Goal: Task Accomplishment & Management: Use online tool/utility

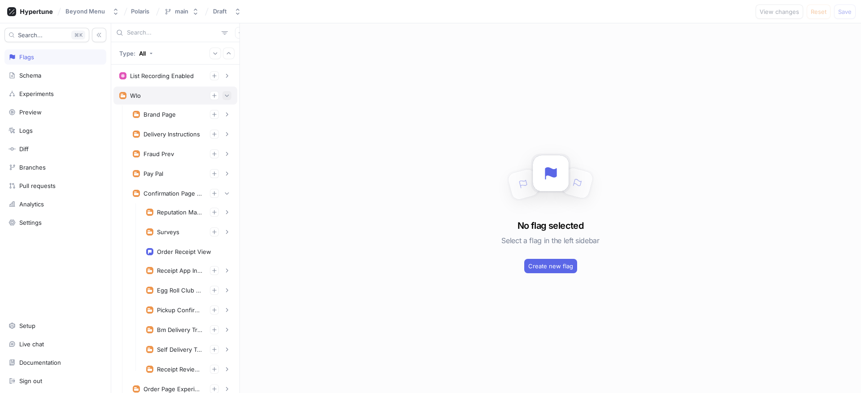
click at [224, 97] on button "button" at bounding box center [226, 95] width 9 height 9
click at [224, 195] on icon "button" at bounding box center [226, 193] width 5 height 5
click at [222, 196] on button "button" at bounding box center [226, 193] width 9 height 9
click at [181, 186] on div "Confirmation Page Experiments" at bounding box center [182, 193] width 110 height 18
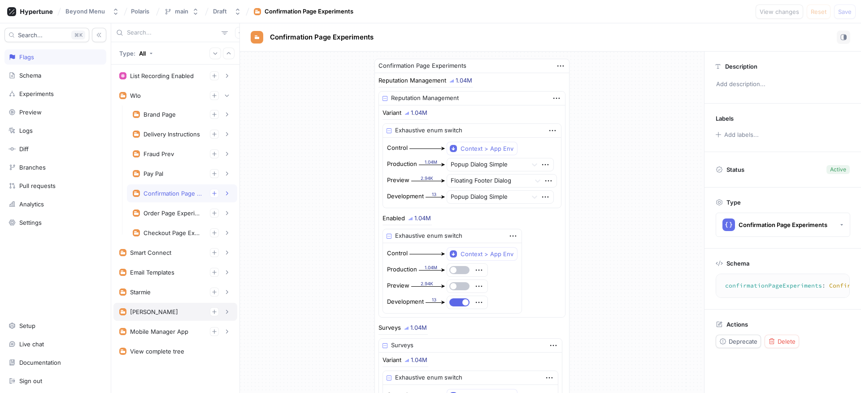
click at [188, 308] on div "[PERSON_NAME]" at bounding box center [175, 311] width 112 height 9
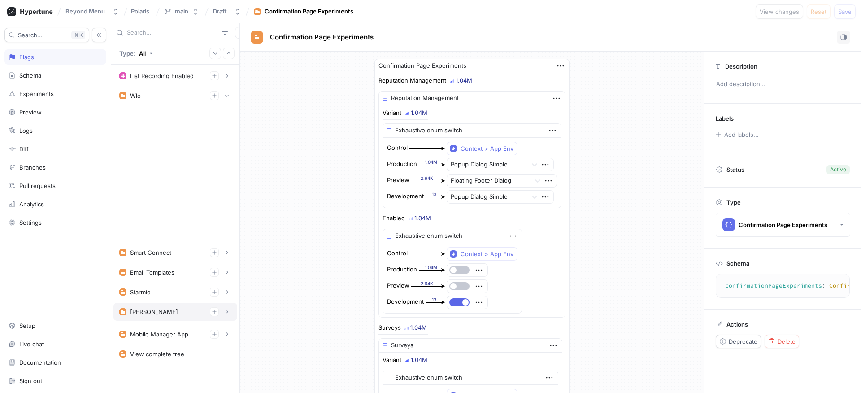
type textarea "dwight(dwightContext: DwightContext!): Dwight!"
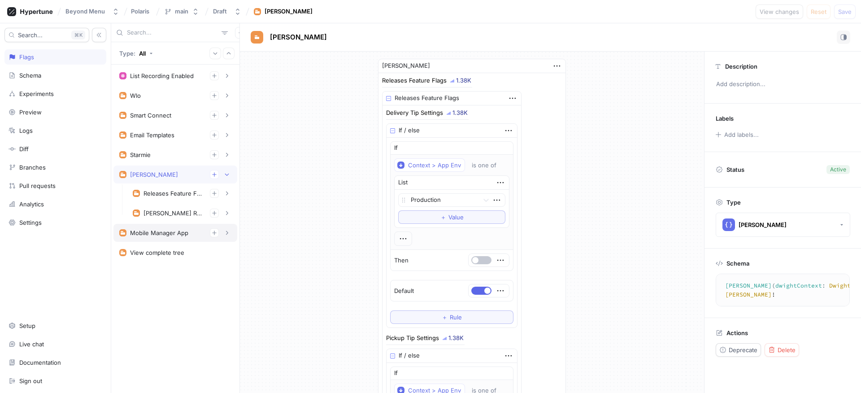
type textarea "x"
click at [173, 208] on div "[PERSON_NAME] Reputation Management" at bounding box center [182, 213] width 110 height 18
type textarea "dwightReputationManagement: DwightReputationManagement!"
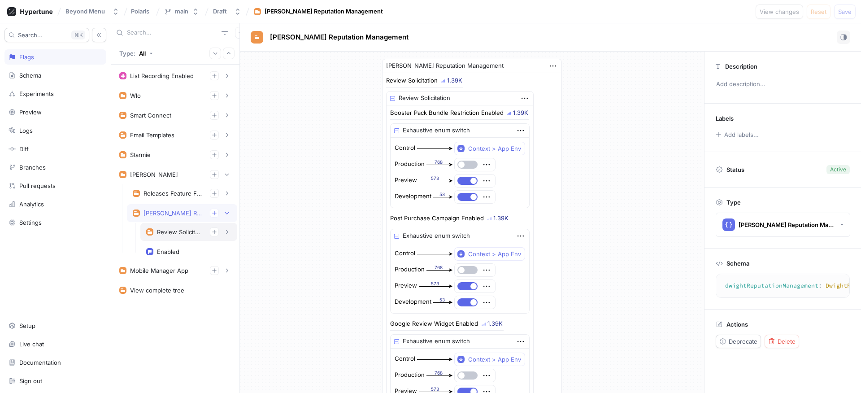
type textarea "x"
click at [192, 237] on div "Review Solicitation" at bounding box center [188, 232] width 97 height 18
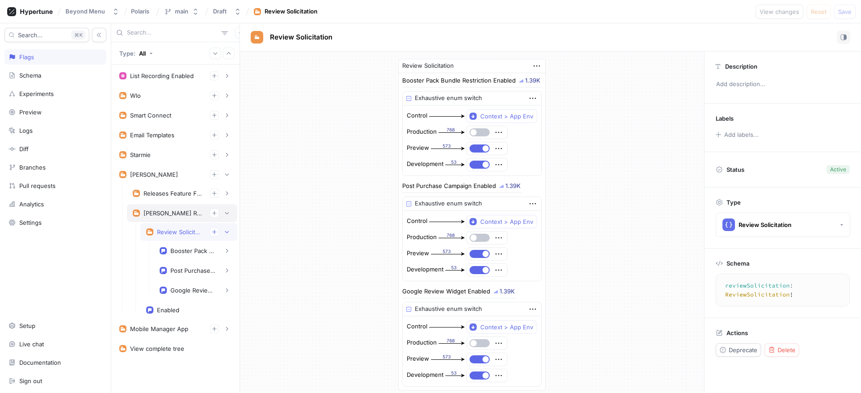
click at [172, 216] on div "[PERSON_NAME] Reputation Management" at bounding box center [173, 212] width 59 height 7
type textarea "dwightReputationManagement: DwightReputationManagement!"
type textarea "x"
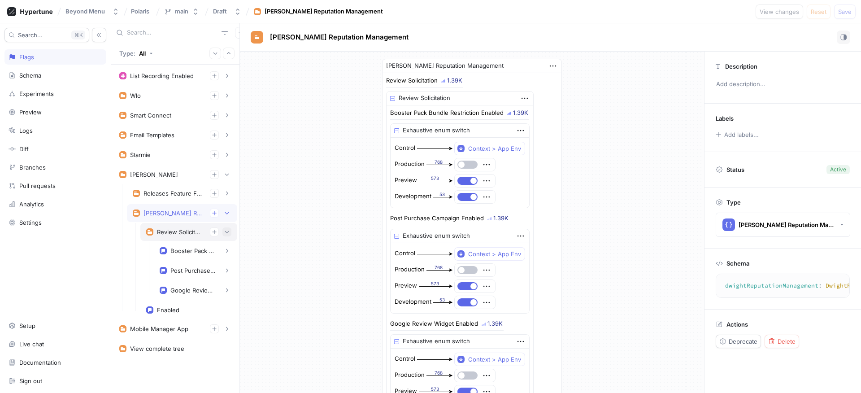
click at [228, 233] on icon "button" at bounding box center [226, 231] width 5 height 5
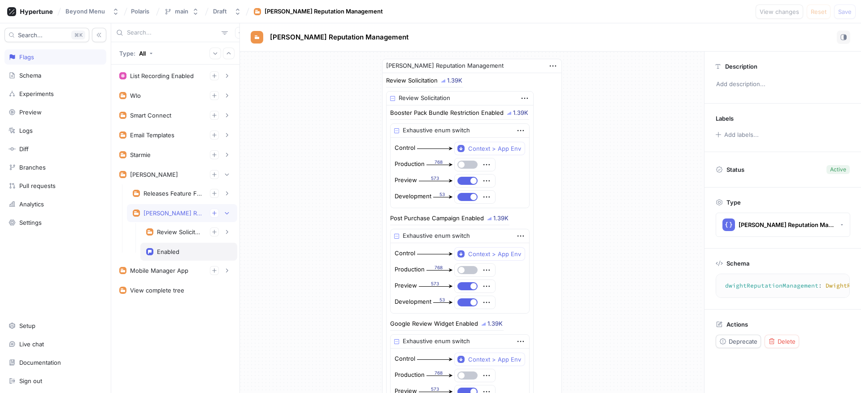
click at [179, 245] on div "Enabled" at bounding box center [188, 252] width 97 height 18
type textarea "enabled: Boolean!"
type textarea "x"
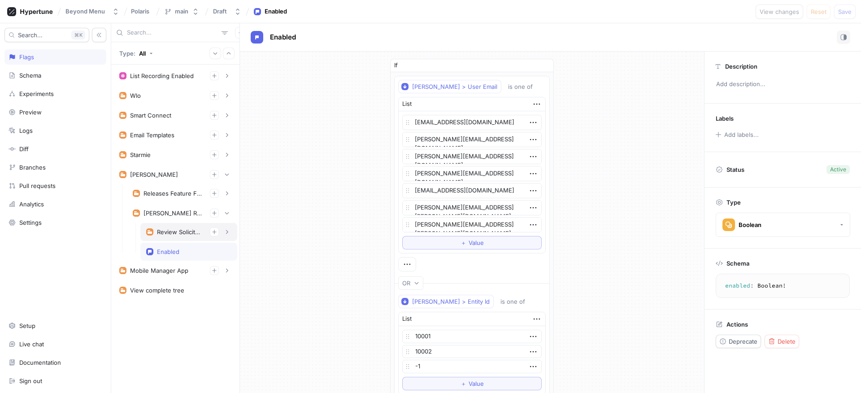
click at [178, 231] on div "Review Solicitation" at bounding box center [180, 231] width 46 height 7
type textarea "reviewSolicitation: ReviewSolicitation!"
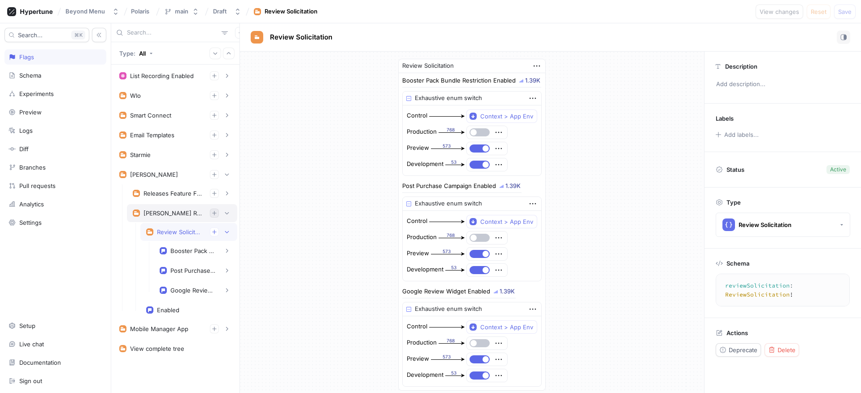
click at [213, 213] on icon "button" at bounding box center [214, 213] width 4 height 4
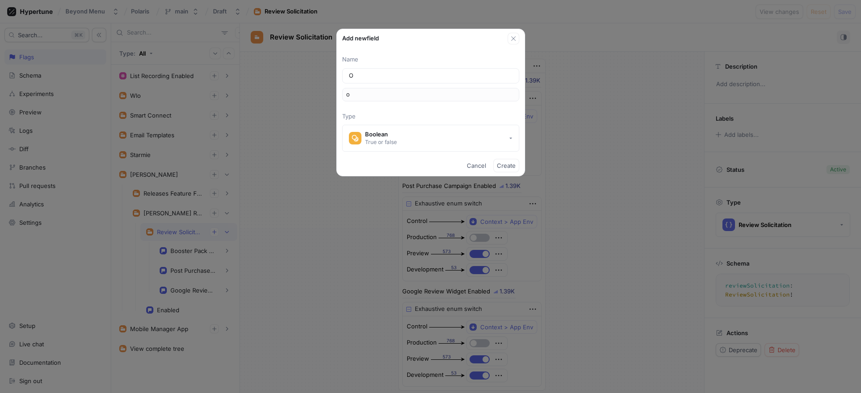
type input "Ol"
type input "ol"
type input "Old"
type input "old"
type input "OldR"
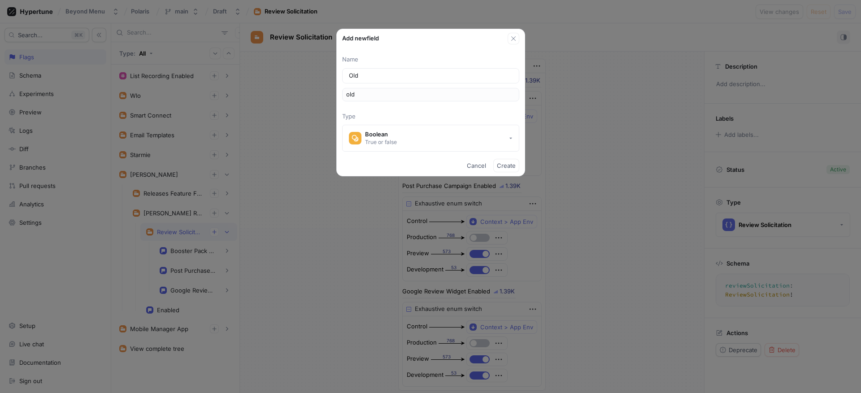
type input "oldR"
type input "OldRe"
type input "oldRe"
type input "OldRep"
type input "oldRep"
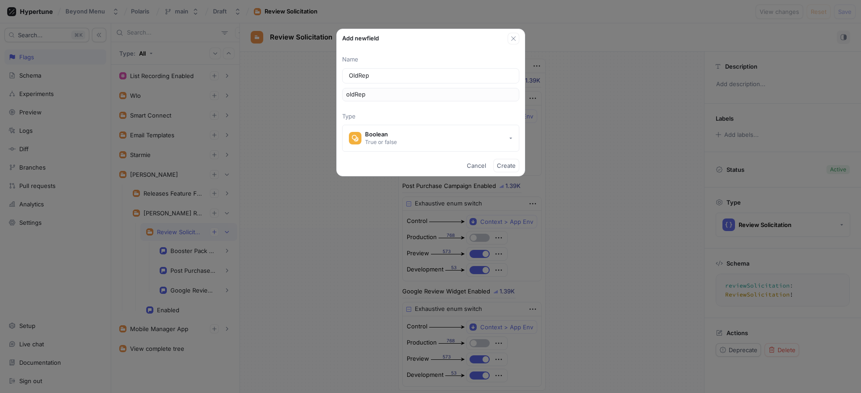
type input "OldRepu"
type input "oldRepu"
type input "OldRepurt"
type input "oldRepurt"
type input "OldRepur"
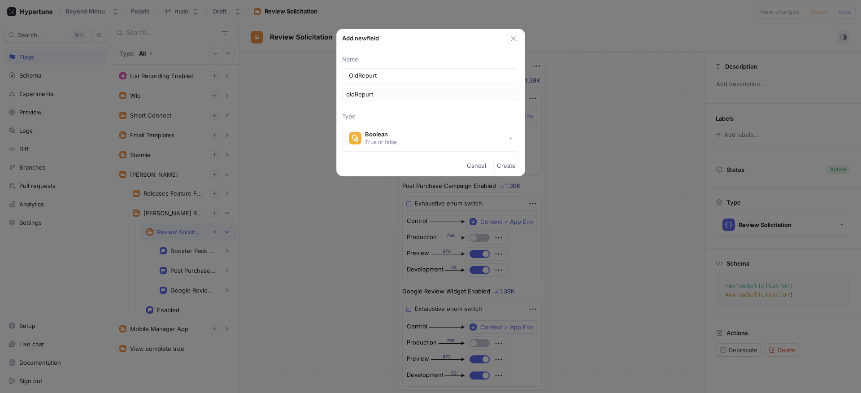
type input "oldRepur"
type input "OldRepu"
type input "oldRepu"
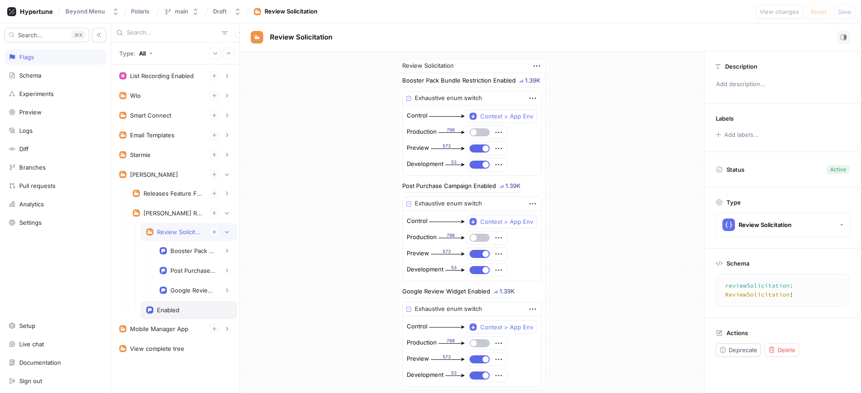
click at [170, 311] on div "Enabled" at bounding box center [168, 309] width 22 height 7
type textarea "enabled: Boolean!"
type textarea "x"
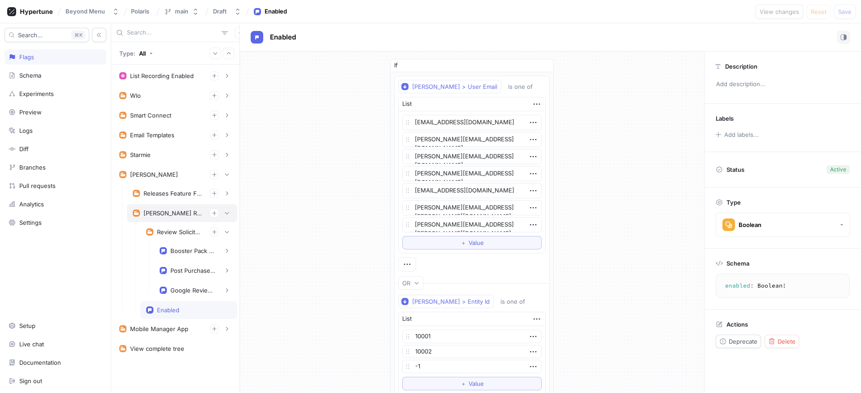
click at [179, 213] on div "[PERSON_NAME] Reputation Management" at bounding box center [173, 212] width 59 height 7
type textarea "dwightReputationManagement: DwightReputationManagement!"
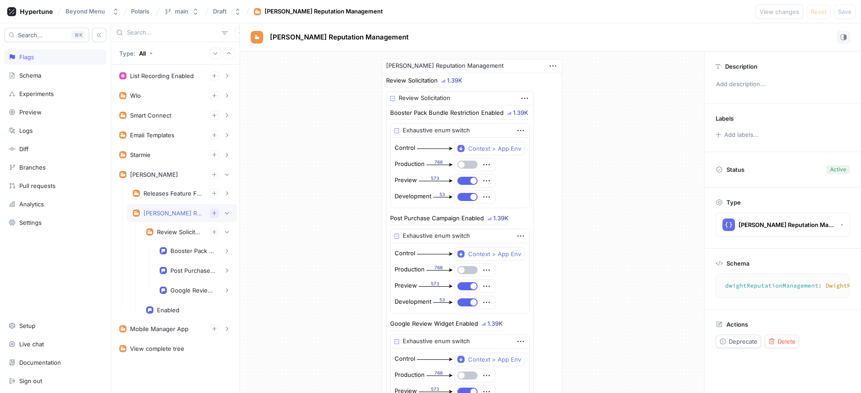
click at [217, 212] on button "button" at bounding box center [214, 213] width 9 height 9
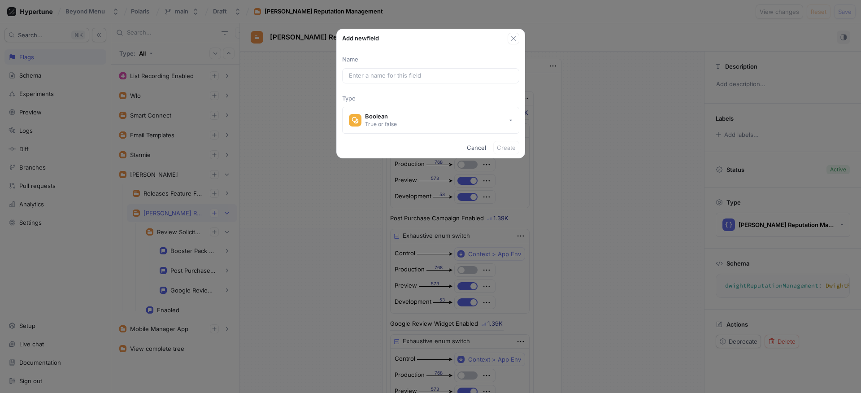
type textarea "x"
type input "o"
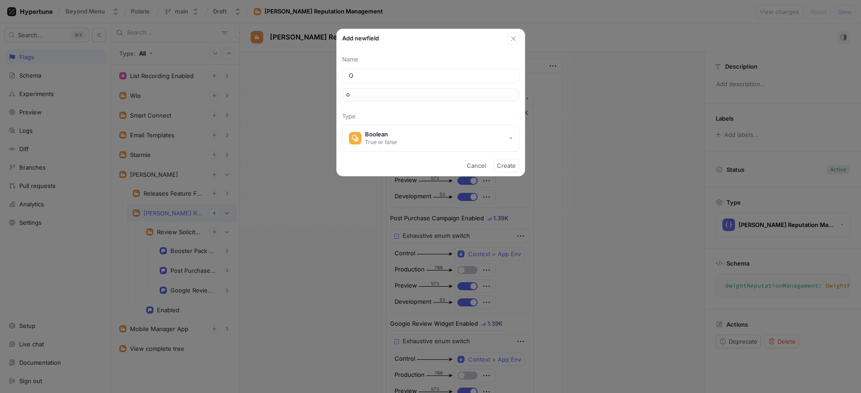
type input "Ol"
type input "ol"
type input "Old"
type input "old"
type textarea "x"
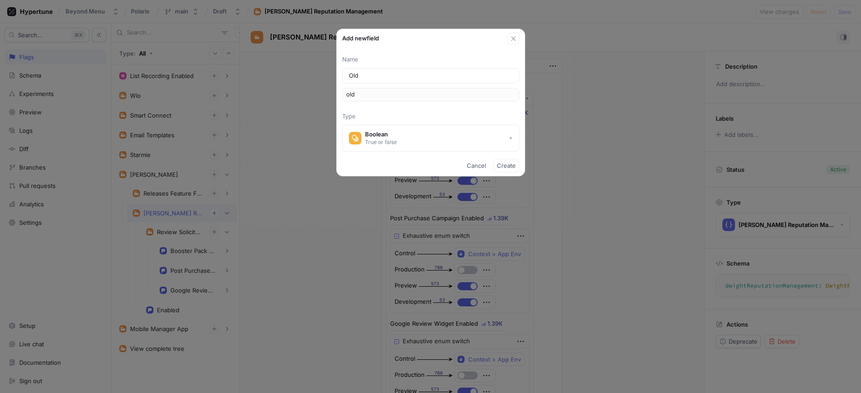
type input "OldR"
type input "oldR"
type input "OldRe"
type input "oldRe"
type input "OldRep"
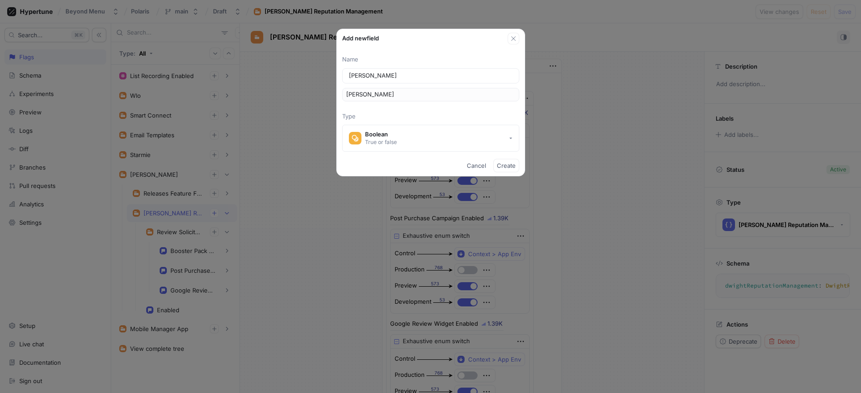
type input "oldRep"
type input "OldRepu"
type input "oldRepu"
type input "OldReput"
type input "oldReput"
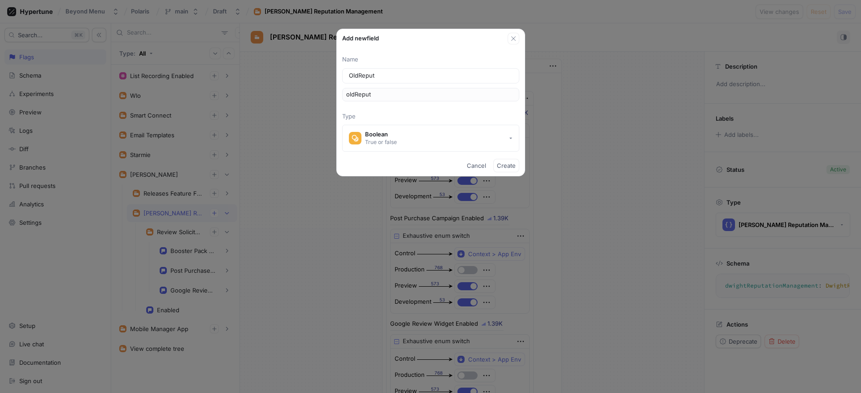
type input "OldReputa"
type input "oldReputa"
type input "OldReputat"
type input "oldReputat"
type input "OldReputati"
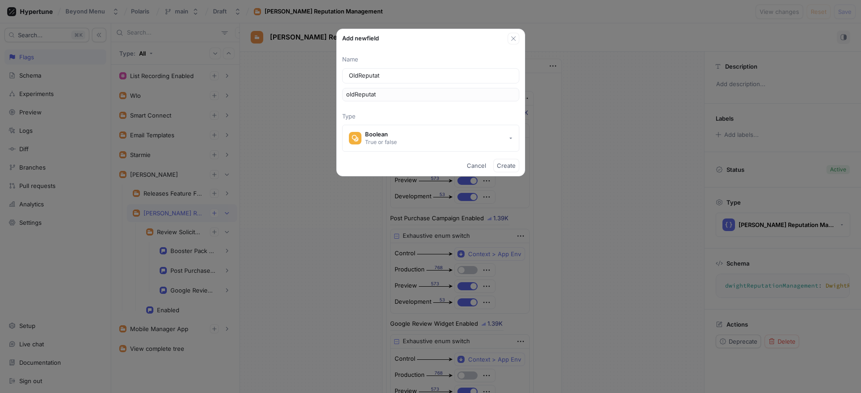
type input "oldReputati"
type input "OldReputatio"
type input "oldReputatio"
type input "OldReputation"
type input "oldReputation"
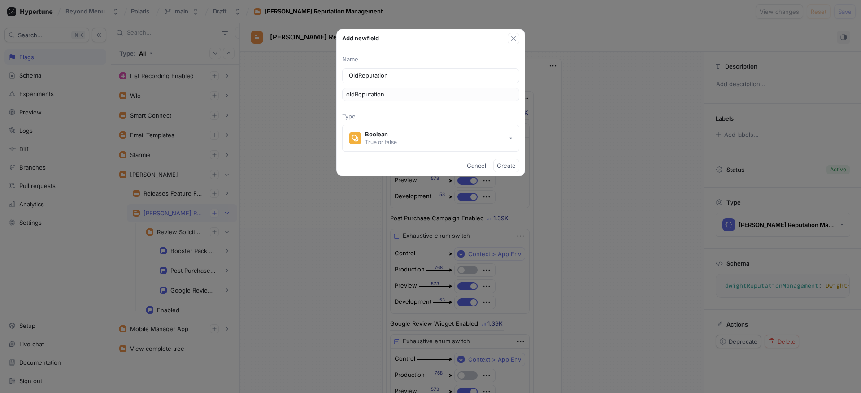
type textarea "x"
type input "OldReputationE"
type input "oldReputationE"
type input "OldReputationEn"
type input "oldReputationEn"
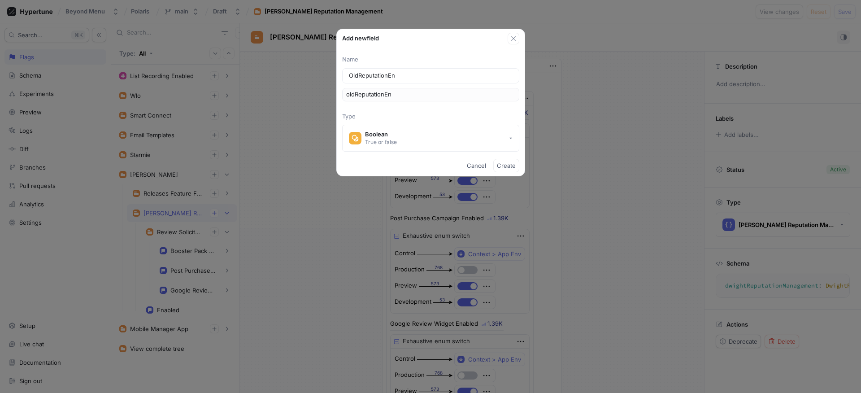
type input "OldReputationEna"
type input "oldReputationEna"
type input "OldReputationEnab"
type input "oldReputationEnab"
type input "OldReputationEnabl"
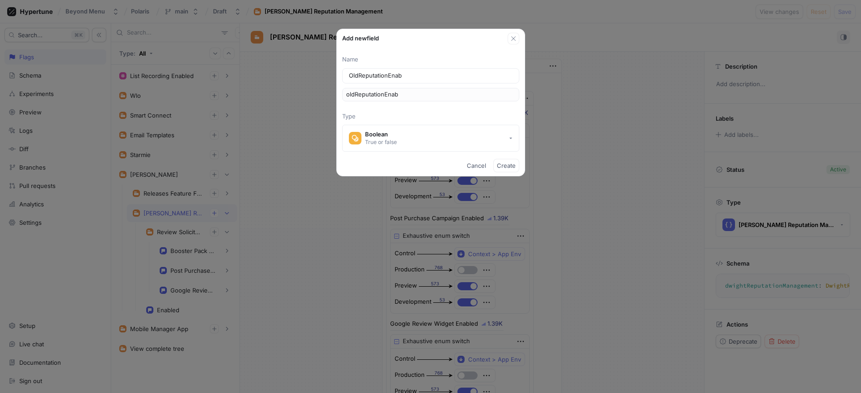
type input "oldReputationEnabl"
type input "OldReputationEnable"
type input "oldReputationEnable"
type input "OldReputationEnabled"
type input "oldReputationEnabled"
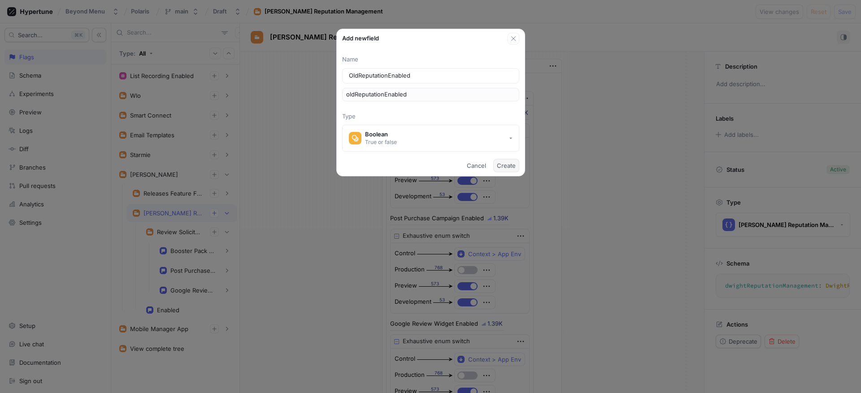
type textarea "x"
type input "OldReputationEnabled"
click at [505, 168] on span "Create" at bounding box center [506, 165] width 19 height 5
type textarea "oldReputationEnabled: Boolean!"
type textarea "x"
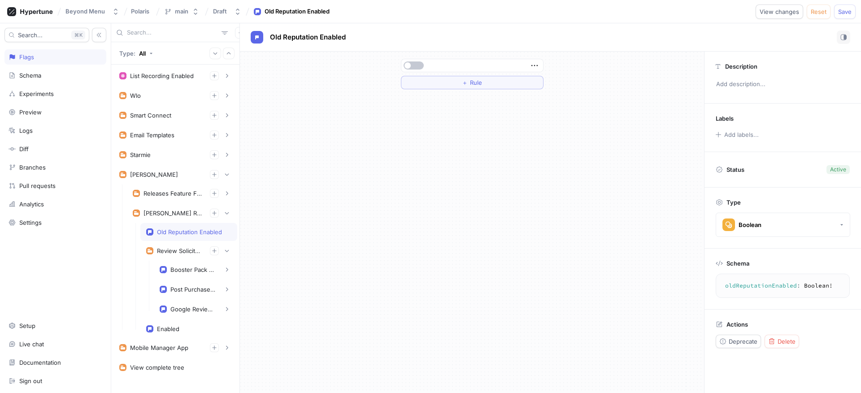
click at [183, 233] on div "Old Reputation Enabled" at bounding box center [189, 231] width 65 height 7
click at [535, 65] on icon "button" at bounding box center [535, 66] width 10 height 10
click at [540, 82] on img at bounding box center [537, 81] width 5 height 5
click at [510, 67] on button "Select expression..." at bounding box center [472, 65] width 143 height 13
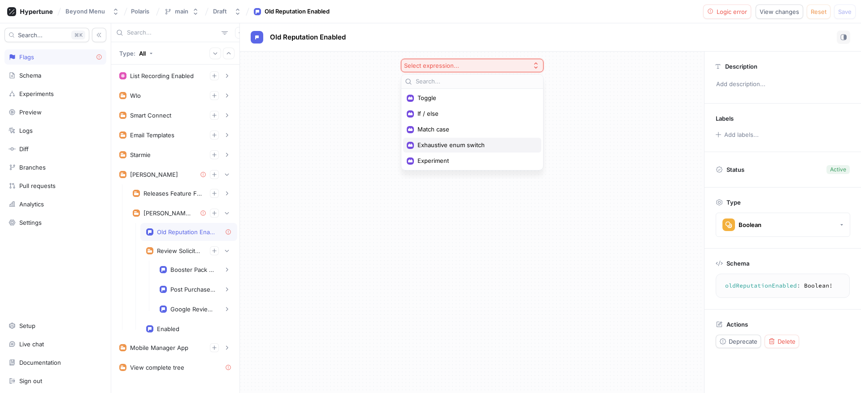
click at [444, 144] on span "Exhaustive enum switch" at bounding box center [476, 145] width 116 height 8
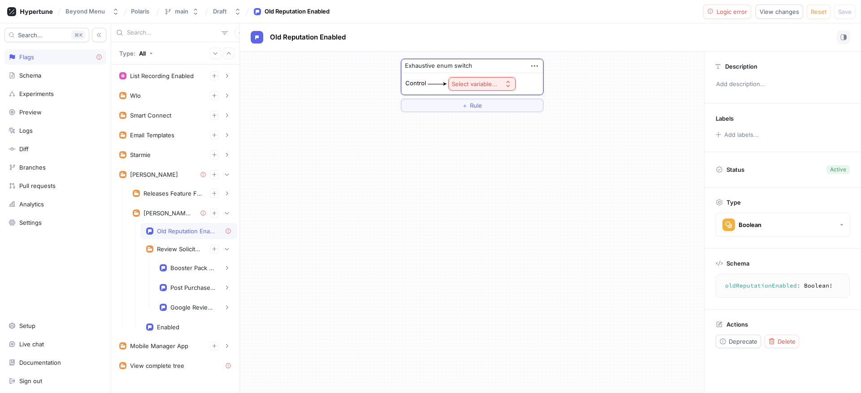
click at [486, 82] on div "Select variable..." at bounding box center [475, 84] width 46 height 8
click at [490, 119] on span "Context > App Env" at bounding box center [507, 117] width 83 height 8
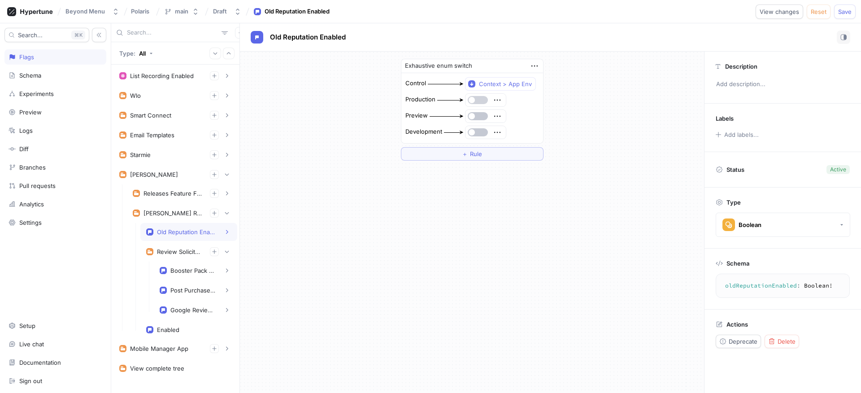
click at [475, 100] on button "button" at bounding box center [478, 100] width 20 height 8
click at [480, 118] on button "button" at bounding box center [478, 116] width 20 height 8
click at [481, 129] on button "button" at bounding box center [478, 132] width 20 height 8
click at [841, 10] on span "Save" at bounding box center [844, 11] width 13 height 5
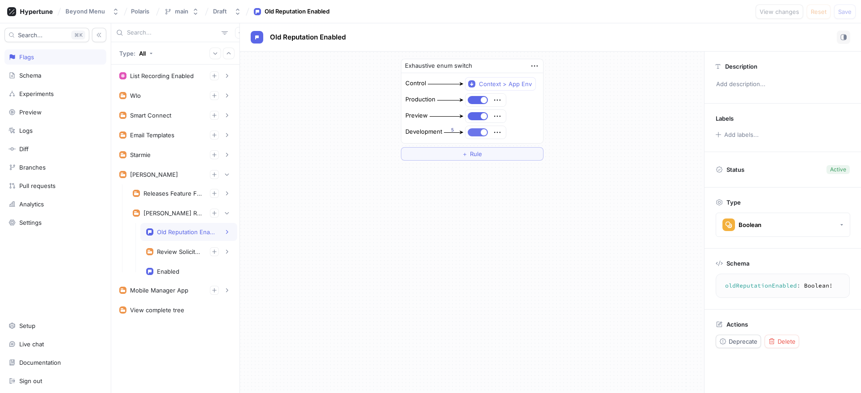
click at [470, 129] on button "button" at bounding box center [478, 132] width 20 height 8
click at [842, 14] on span "Save" at bounding box center [844, 11] width 13 height 5
click at [479, 132] on button "button" at bounding box center [478, 132] width 20 height 8
click at [839, 17] on button "Save" at bounding box center [845, 11] width 22 height 14
